Goal: Information Seeking & Learning: Learn about a topic

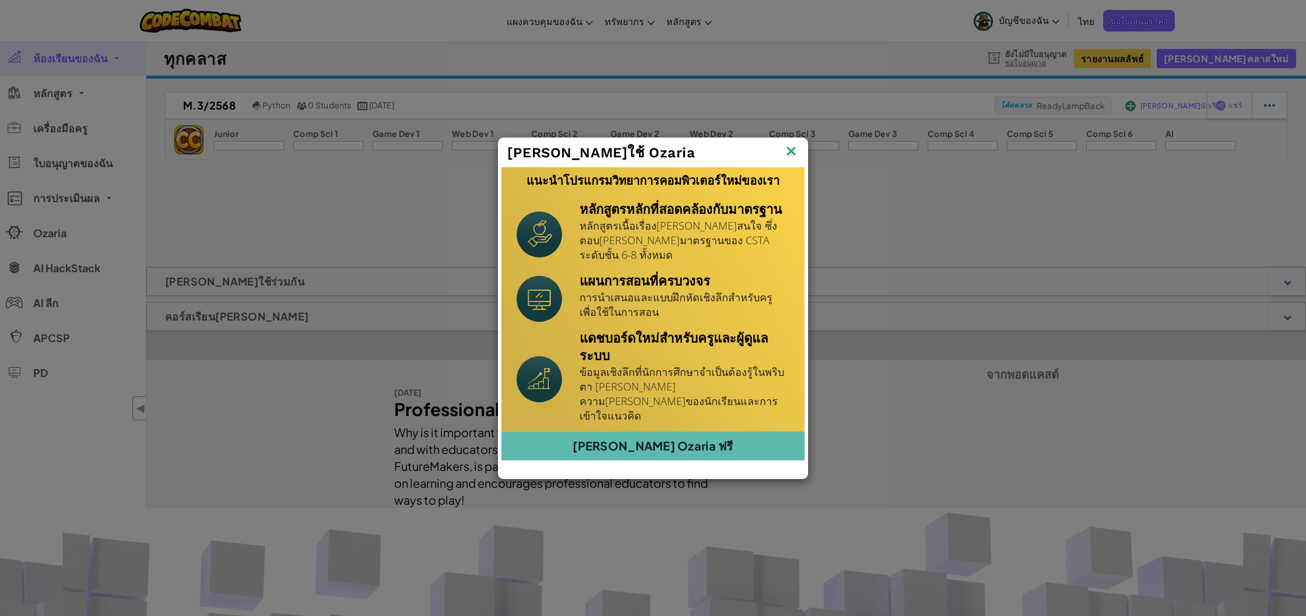
click at [0, 0] on img at bounding box center [0, 0] width 0 height 0
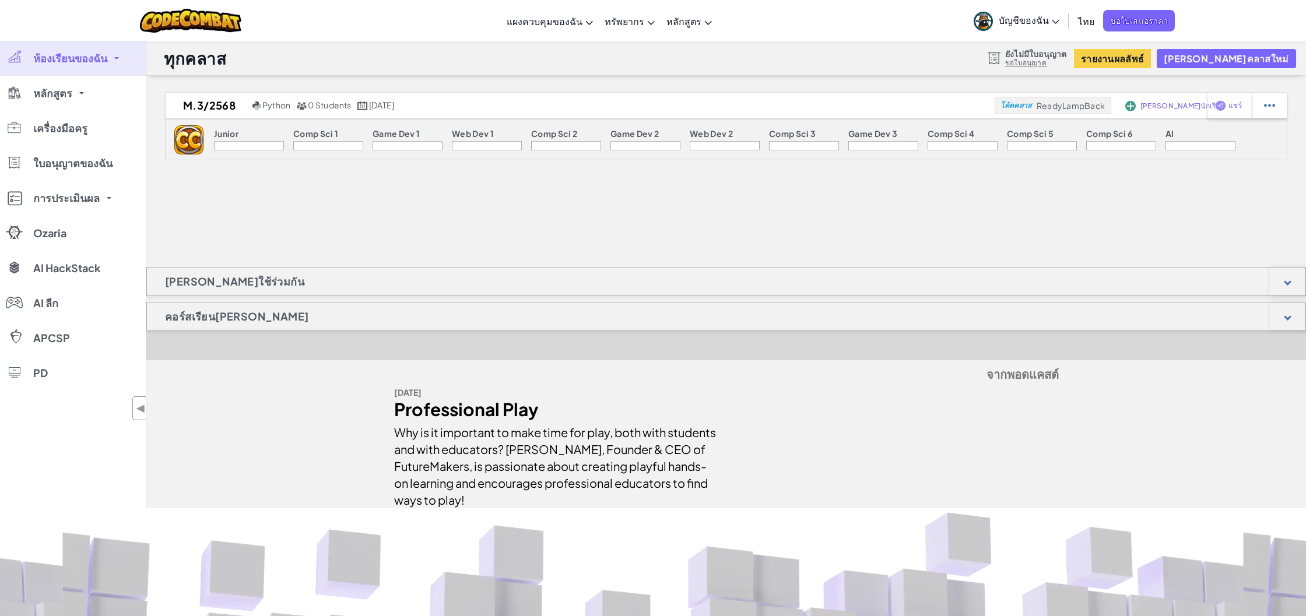
drag, startPoint x: 205, startPoint y: 139, endPoint x: 196, endPoint y: 138, distance: 9.4
click at [205, 139] on div "Junior Comp Sci 1 Game Dev 1 Web Dev 1 Comp Sci 2 Game Dev 2 Web Dev 2 Comp Sci…" at bounding box center [724, 139] width 1042 height 40
click at [79, 126] on span "เครื่องมือครู" at bounding box center [60, 128] width 54 height 10
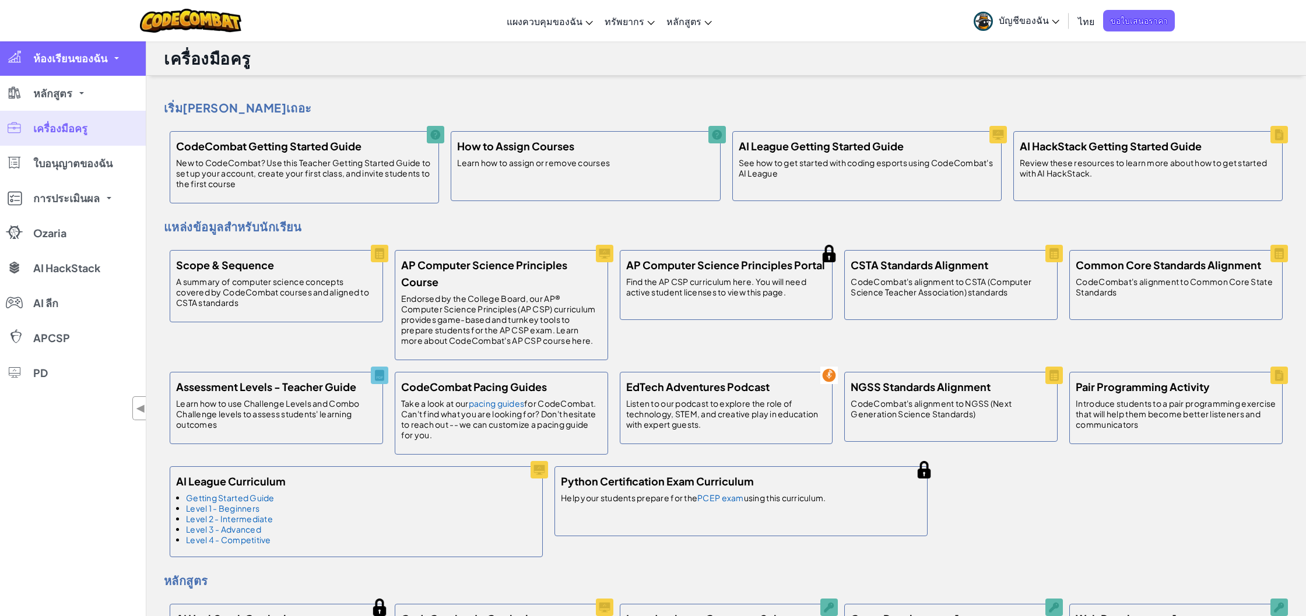
click at [75, 70] on link "ห้องเรียนของฉัน" at bounding box center [73, 58] width 146 height 35
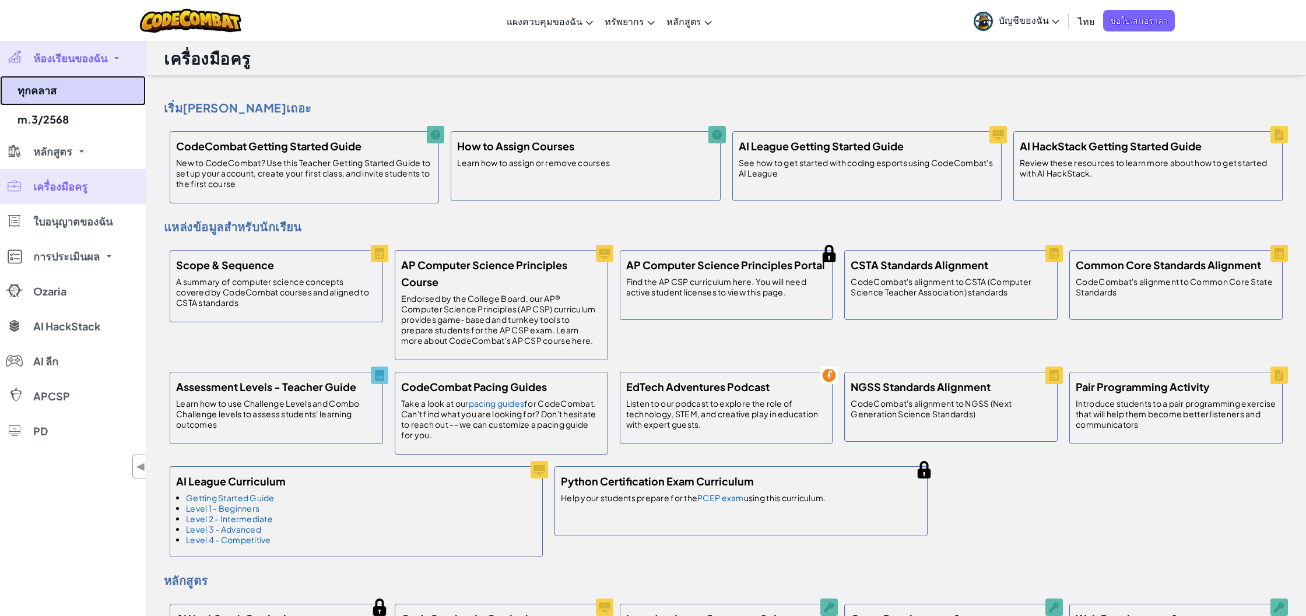
click at [84, 96] on link "ทุกคลาส" at bounding box center [73, 91] width 146 height 30
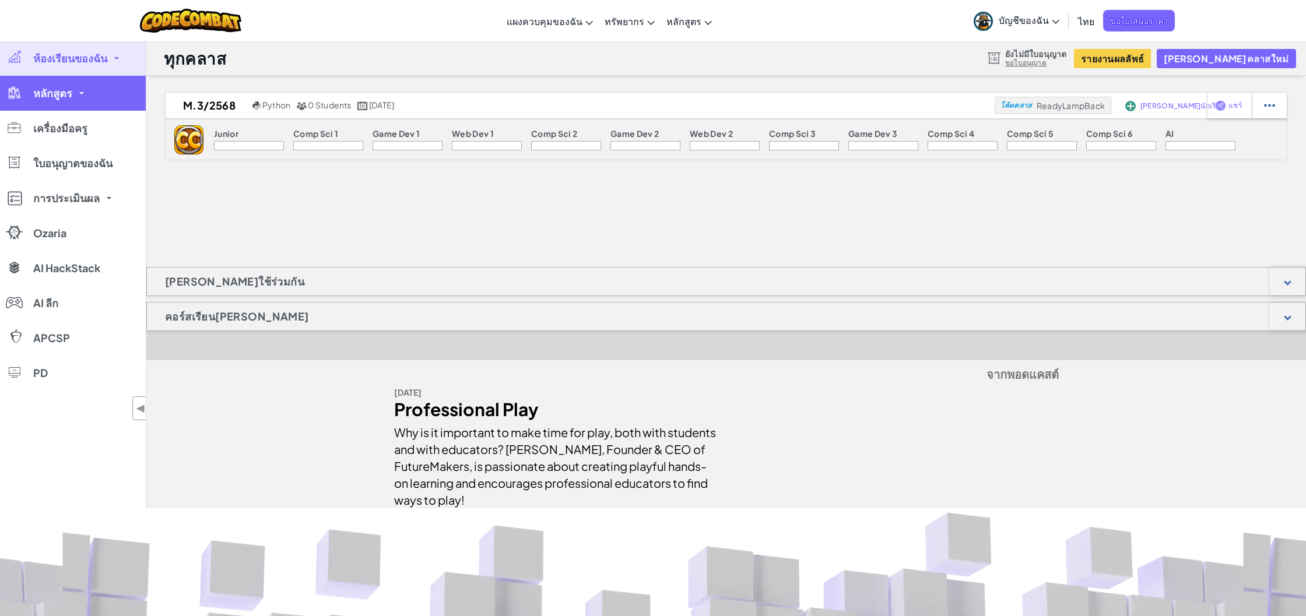
click at [72, 106] on link "หลักสูตร" at bounding box center [73, 93] width 146 height 35
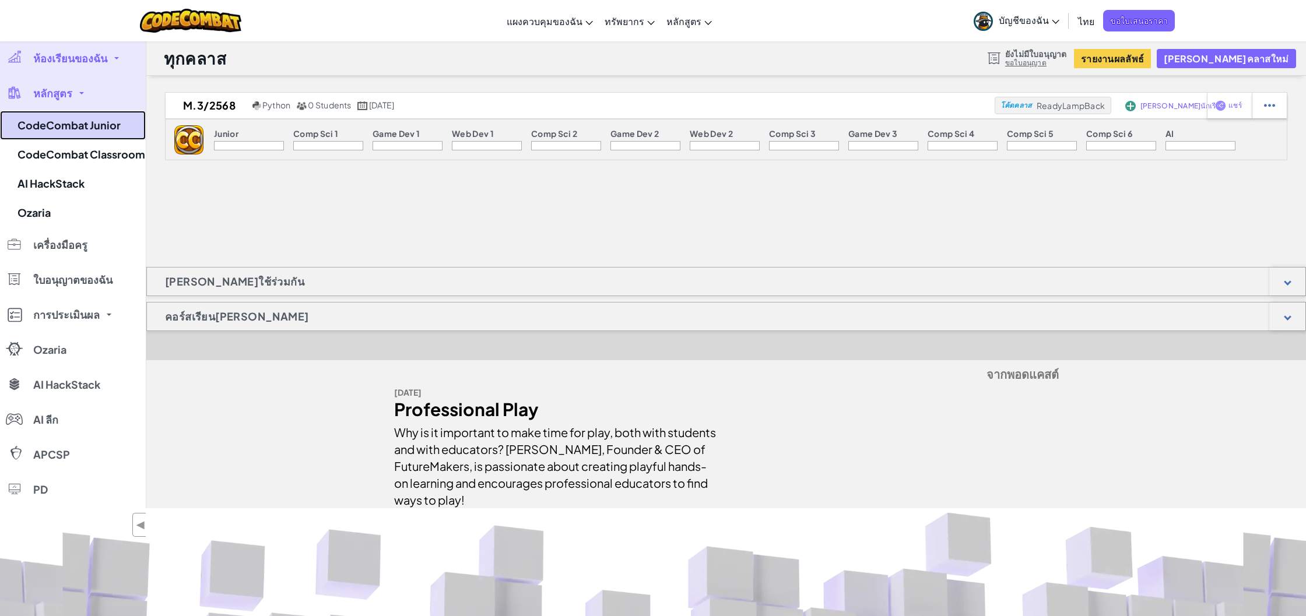
click at [87, 132] on link "CodeCombat Junior" at bounding box center [73, 125] width 146 height 29
